Goal: Go to known website: Access a specific website the user already knows

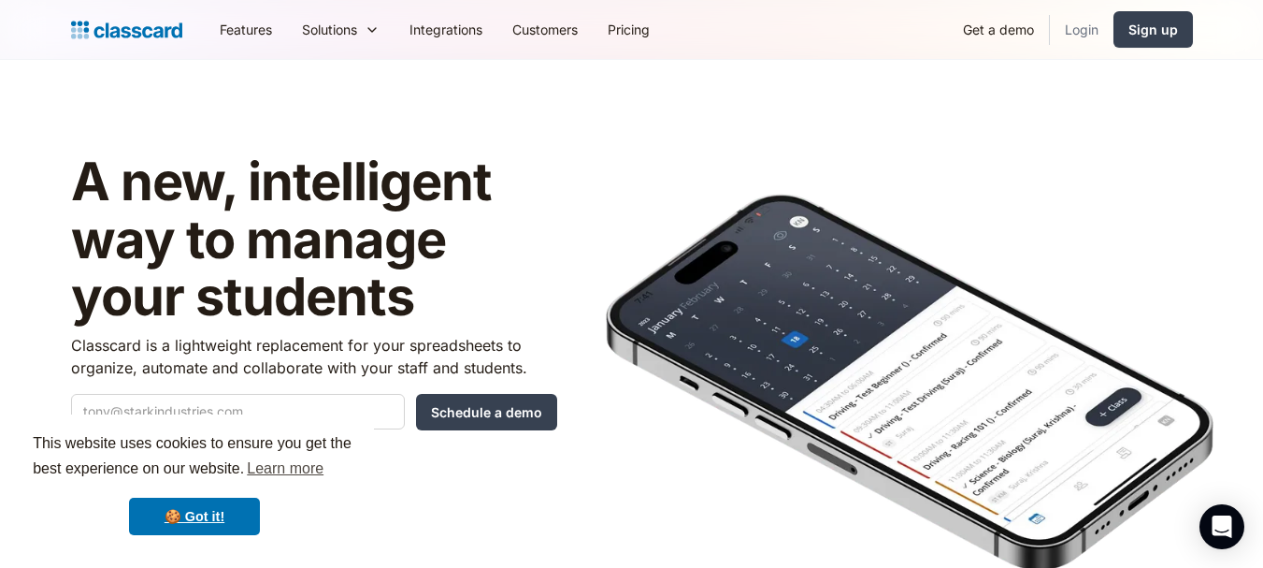
click at [1073, 26] on link "Login" at bounding box center [1082, 29] width 64 height 42
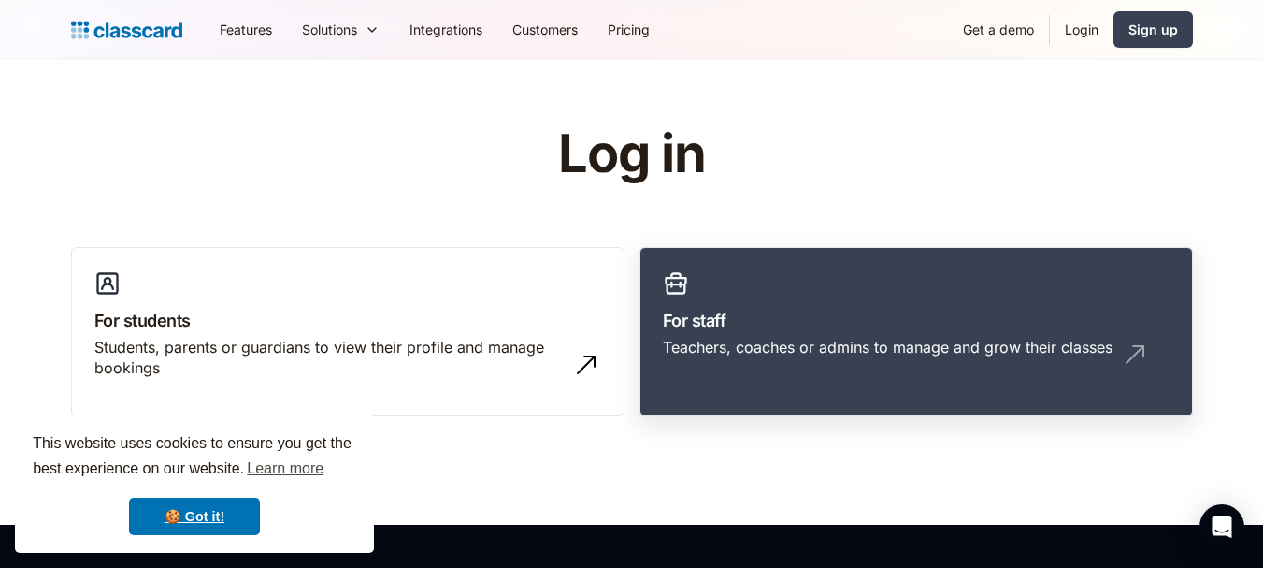
click at [1102, 327] on h3 "For staff" at bounding box center [916, 320] width 507 height 25
